Goal: Transaction & Acquisition: Purchase product/service

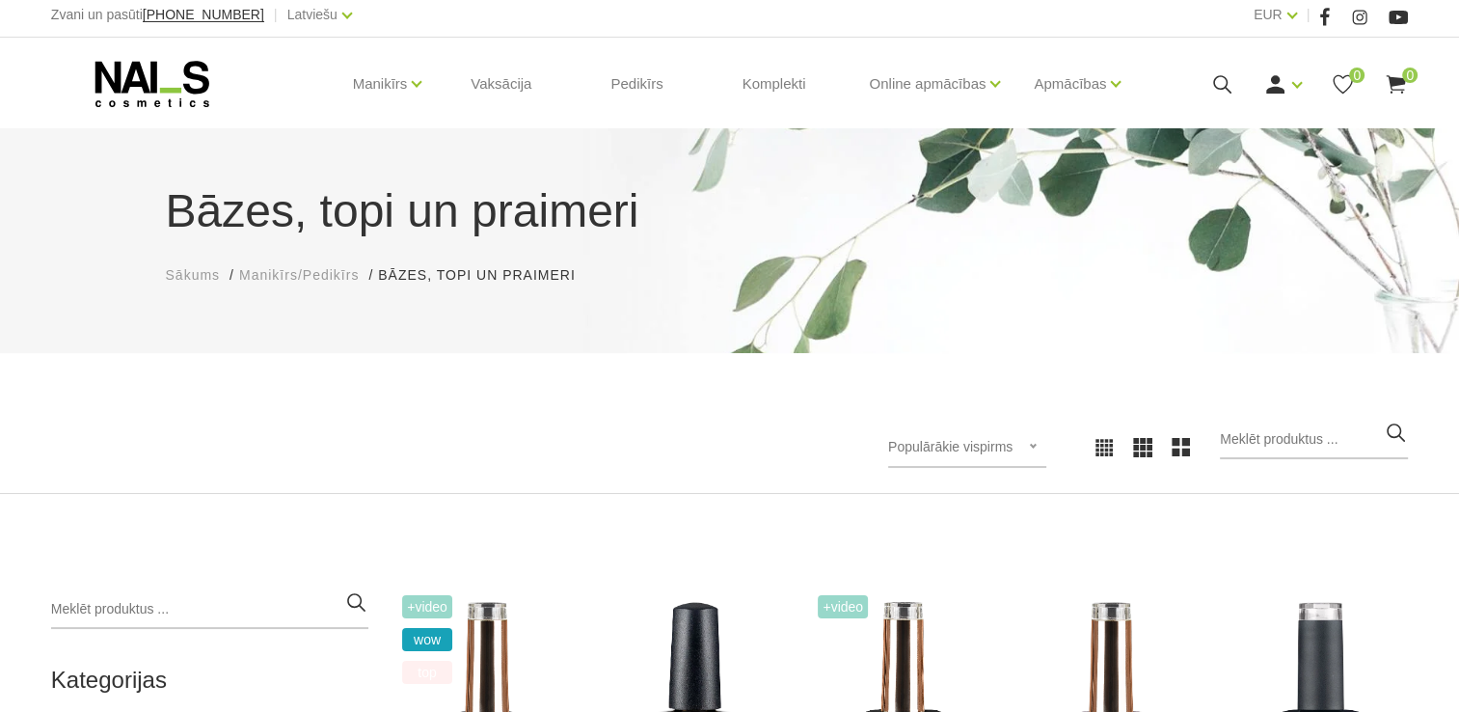
scroll to position [482, 0]
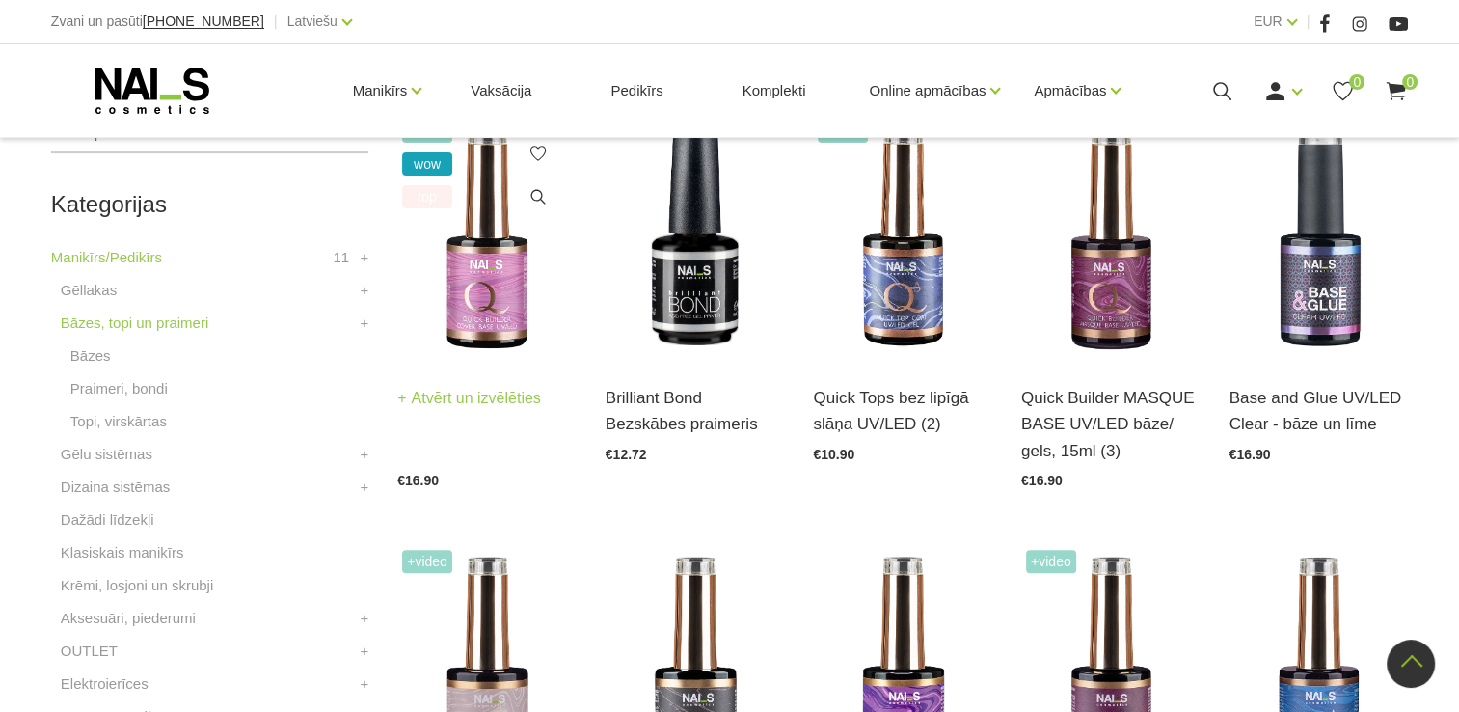
click at [479, 281] on img at bounding box center [486, 238] width 179 height 246
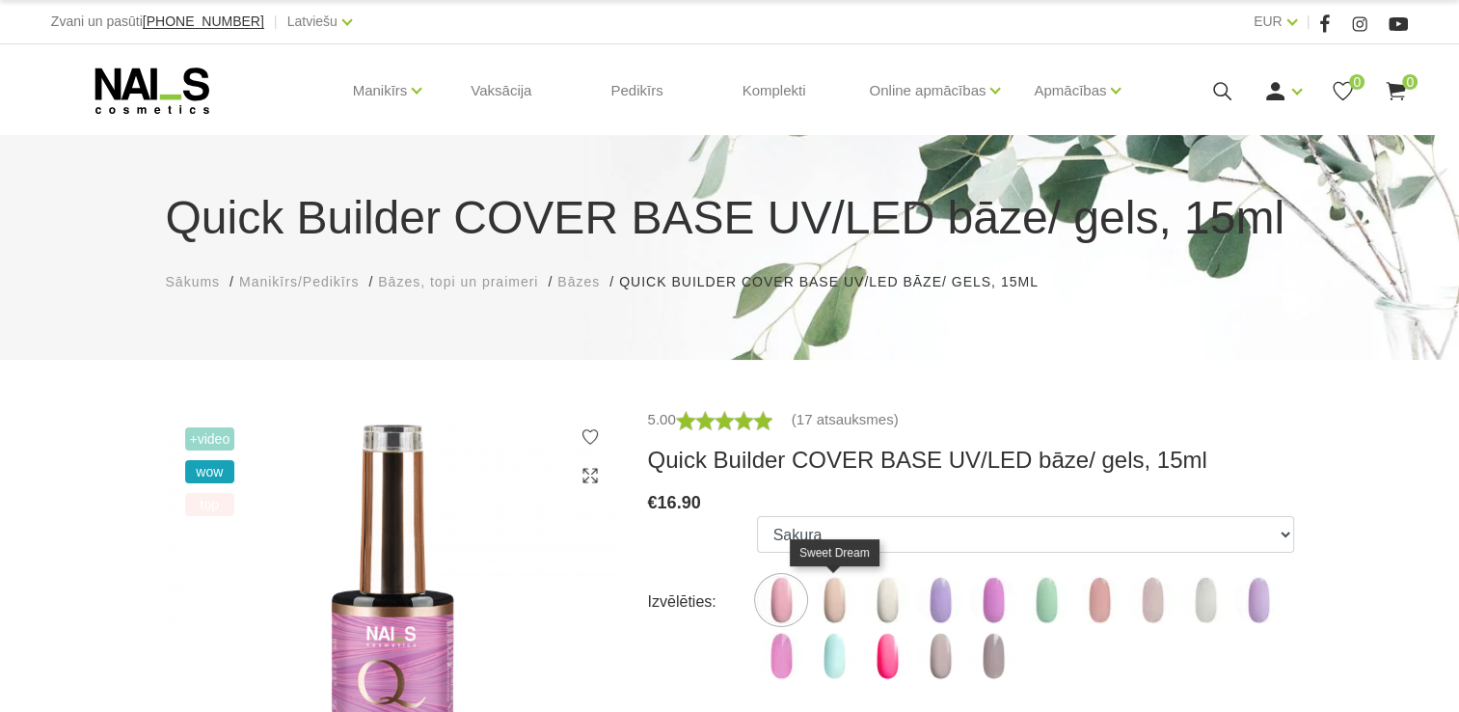
click at [837, 605] on img at bounding box center [834, 600] width 48 height 48
select select "4784"
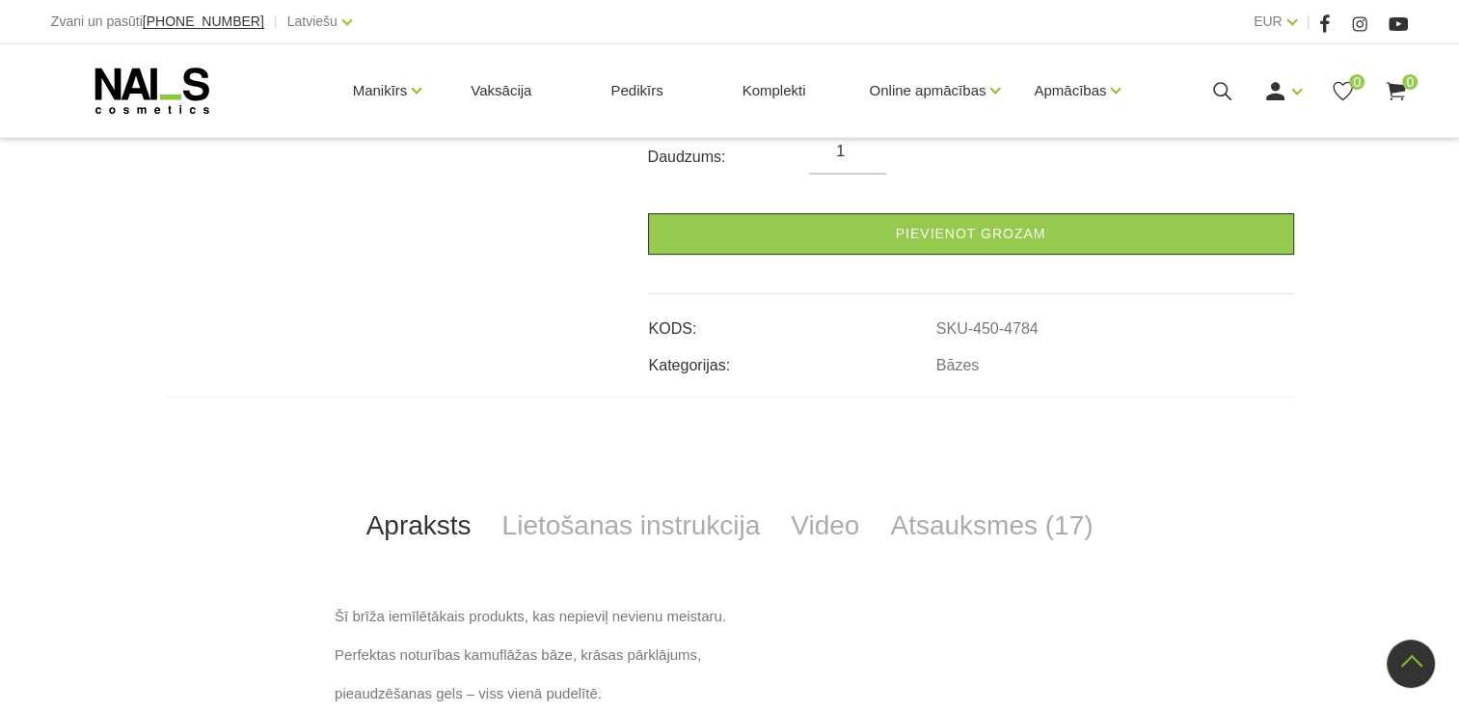
scroll to position [114, 0]
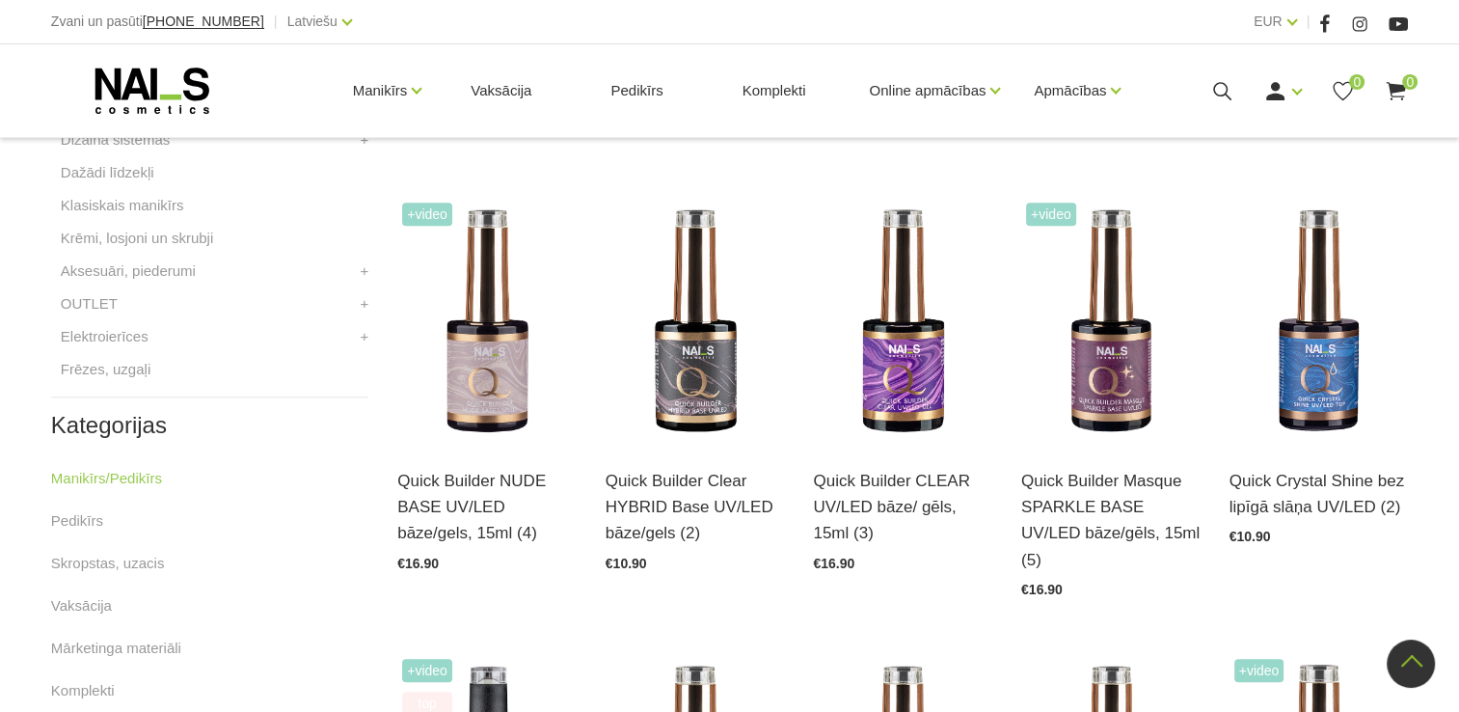
scroll to position [861, 0]
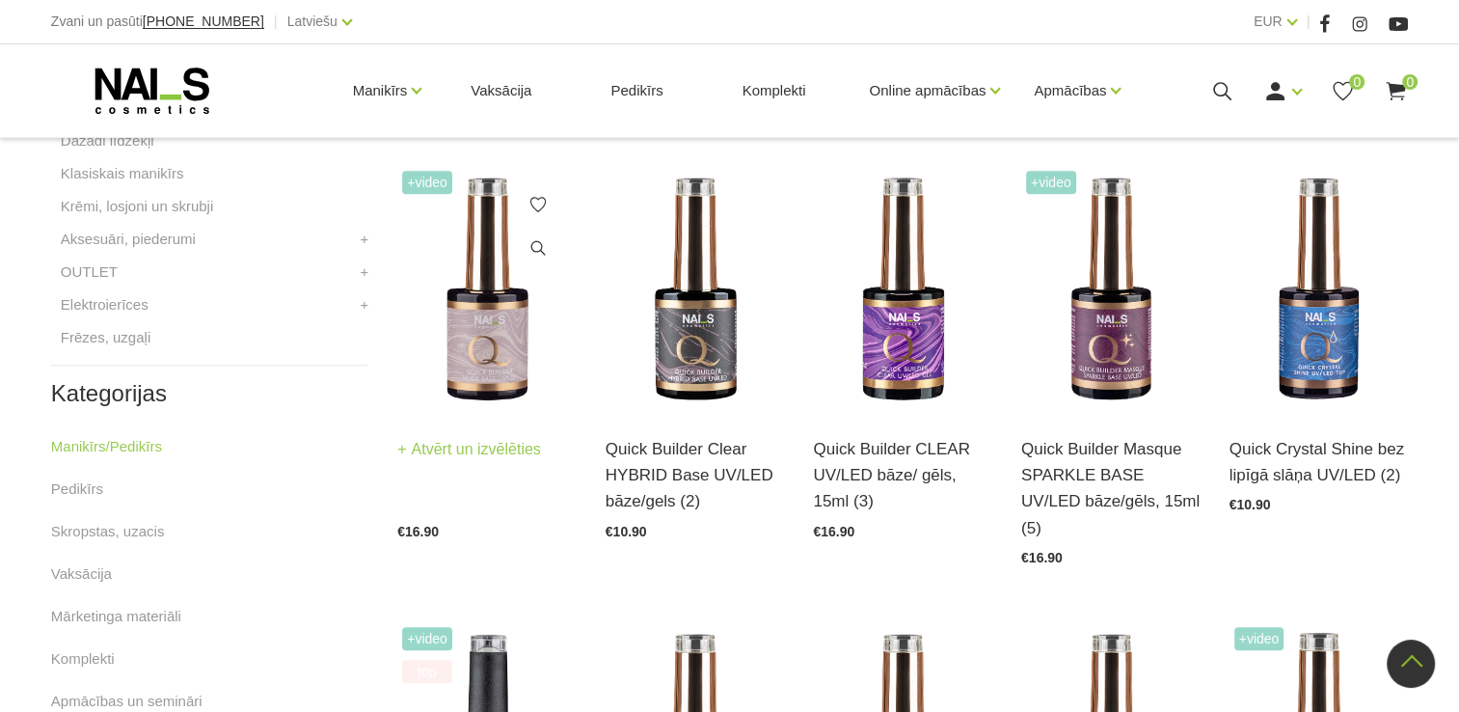
click at [481, 335] on img at bounding box center [486, 289] width 179 height 246
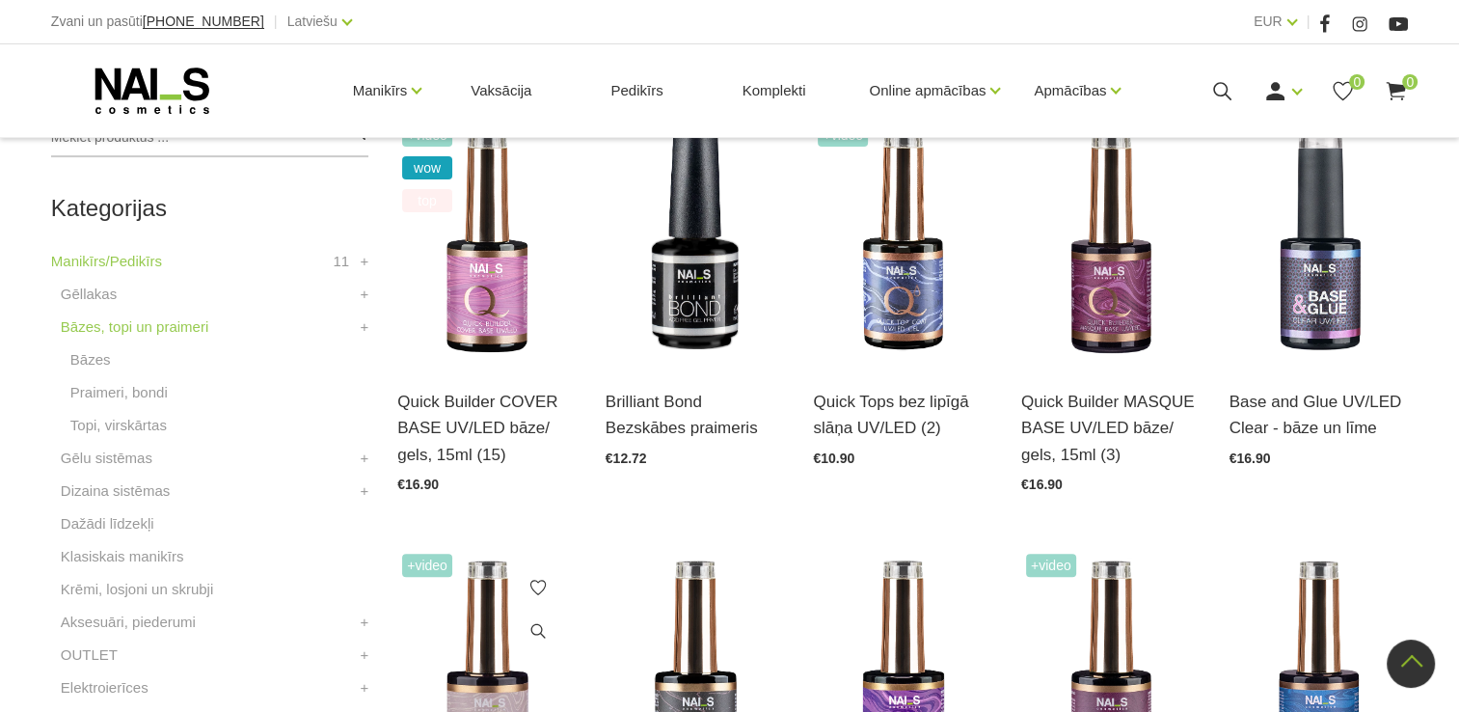
scroll to position [476, 0]
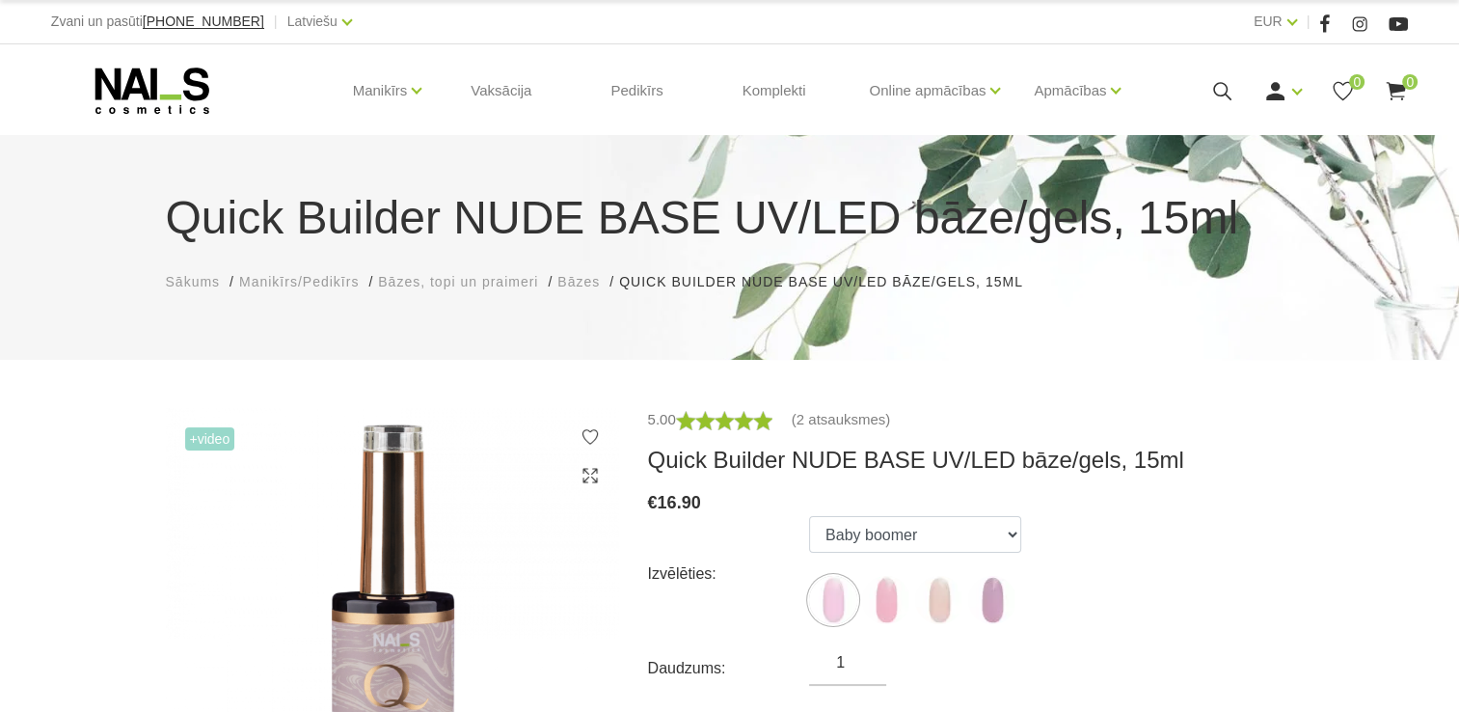
click at [959, 604] on img at bounding box center [939, 600] width 48 height 48
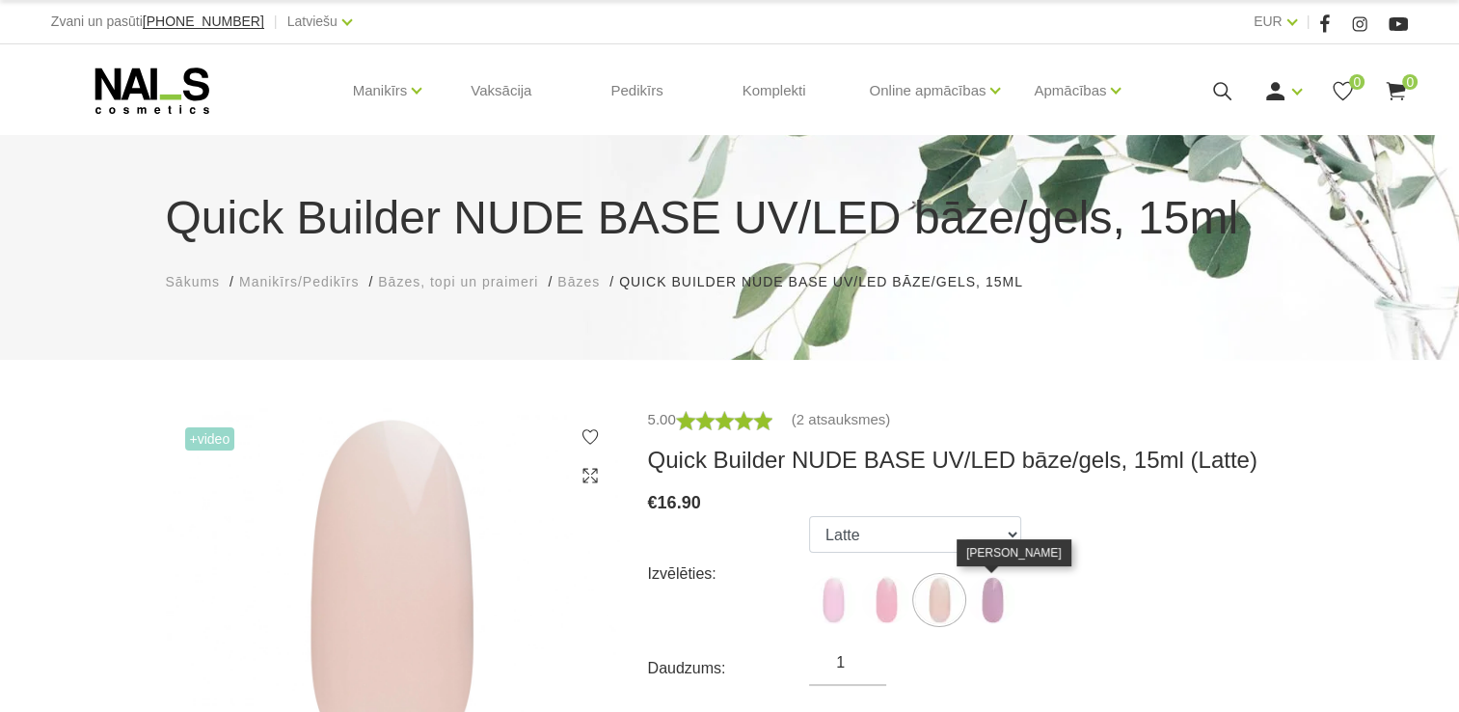
click at [985, 592] on img at bounding box center [992, 600] width 48 height 48
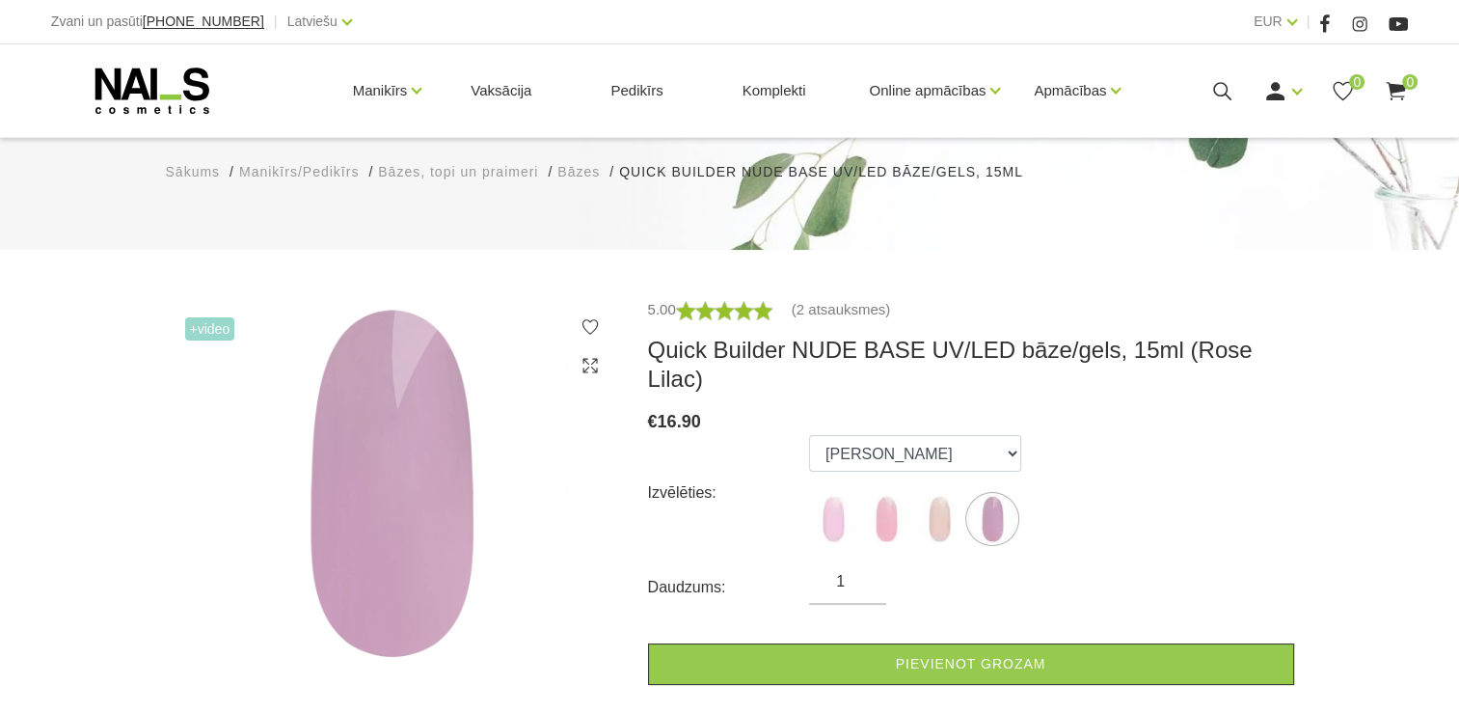
scroll to position [289, 0]
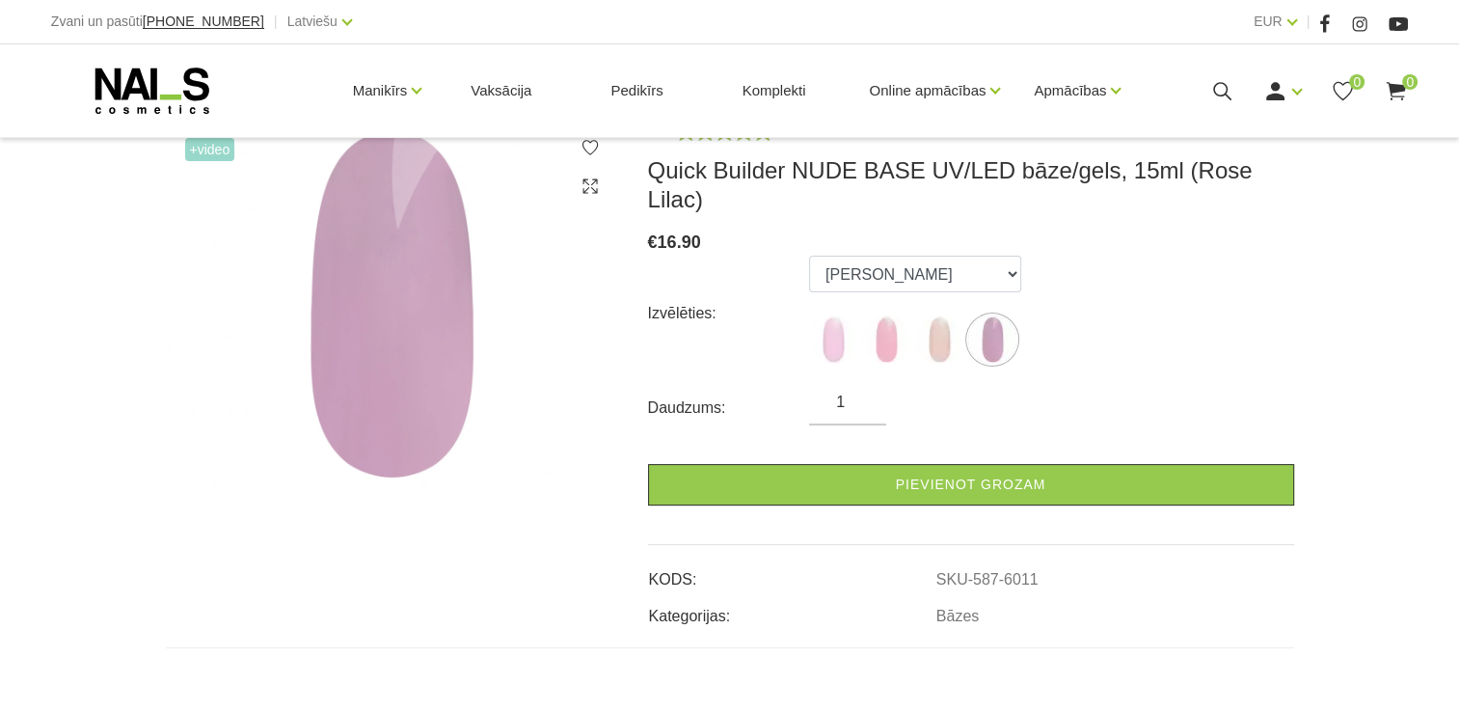
click at [911, 320] on ul "Baby boomer Romantic Latte Rose Lilac" at bounding box center [915, 314] width 212 height 116
click at [889, 320] on img at bounding box center [886, 339] width 48 height 48
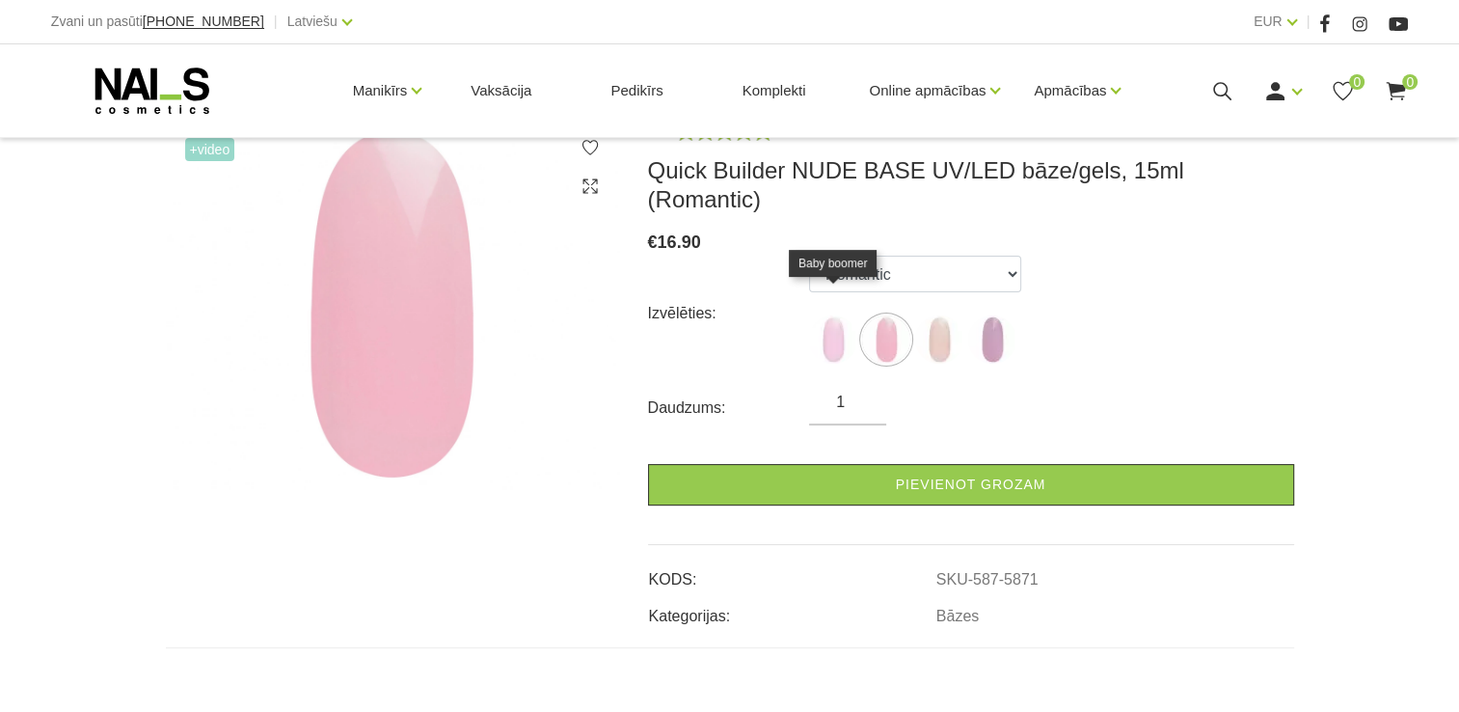
click at [817, 315] on img at bounding box center [833, 339] width 48 height 48
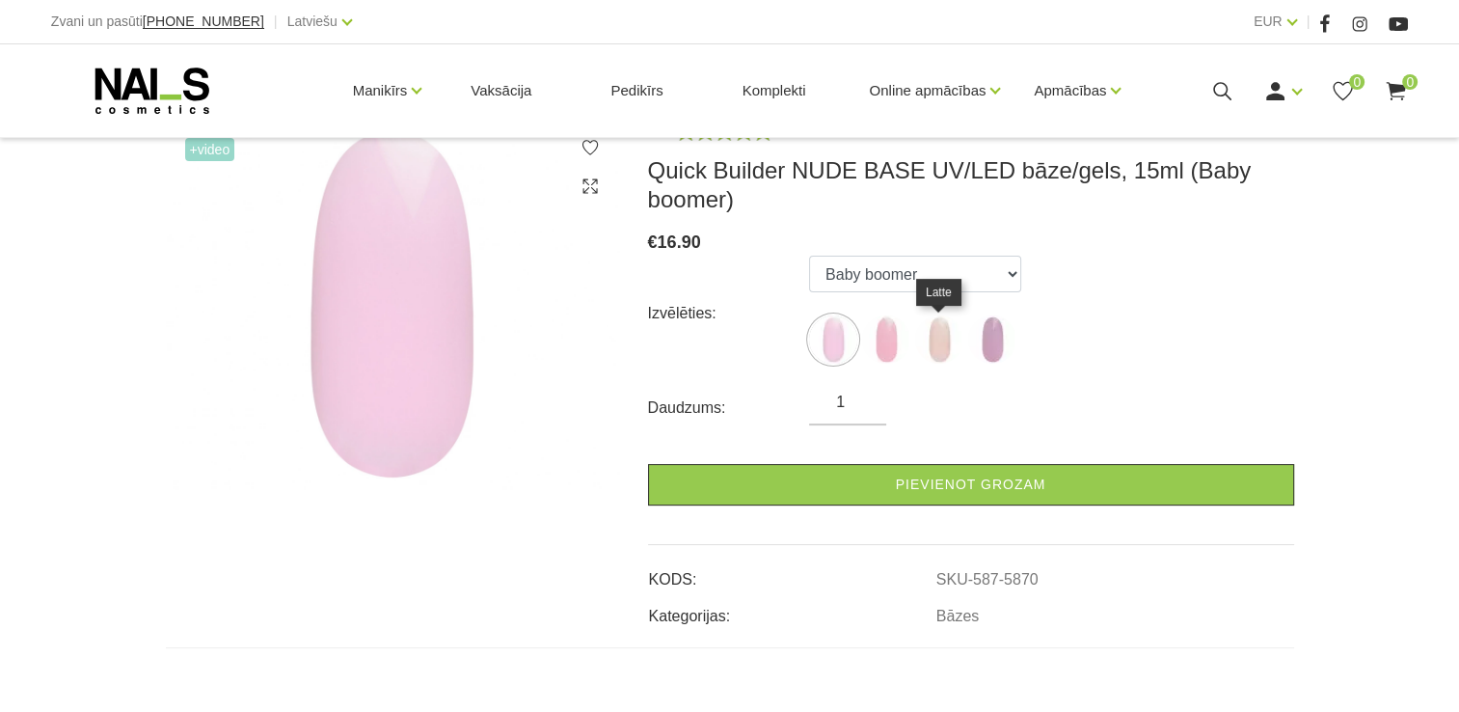
click at [945, 341] on img at bounding box center [939, 339] width 48 height 48
select select "5872"
